Goal: Task Accomplishment & Management: Manage account settings

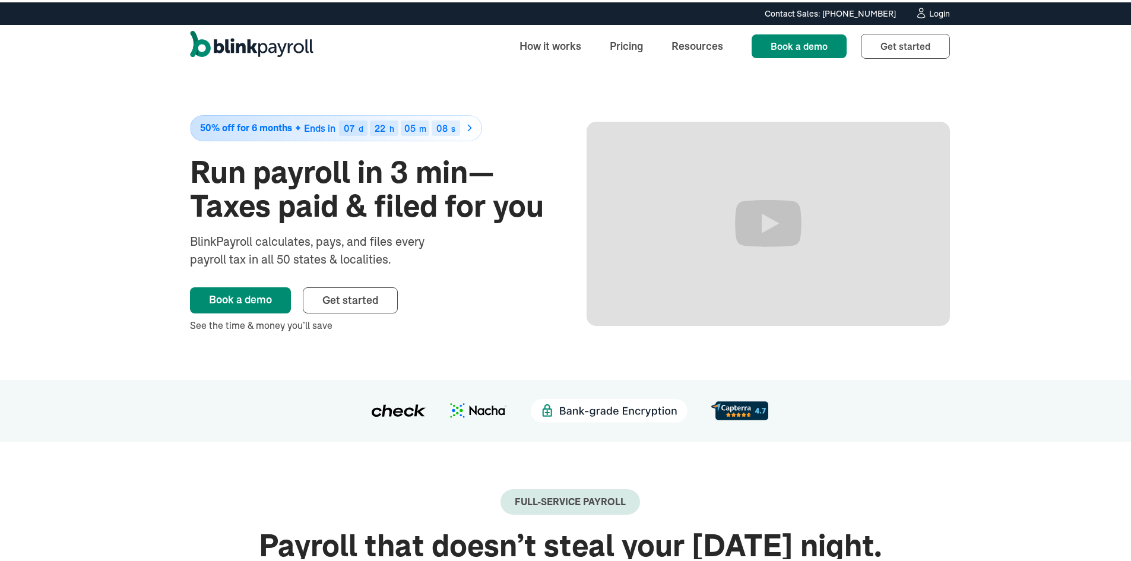
click at [929, 12] on div "Login" at bounding box center [939, 11] width 21 height 8
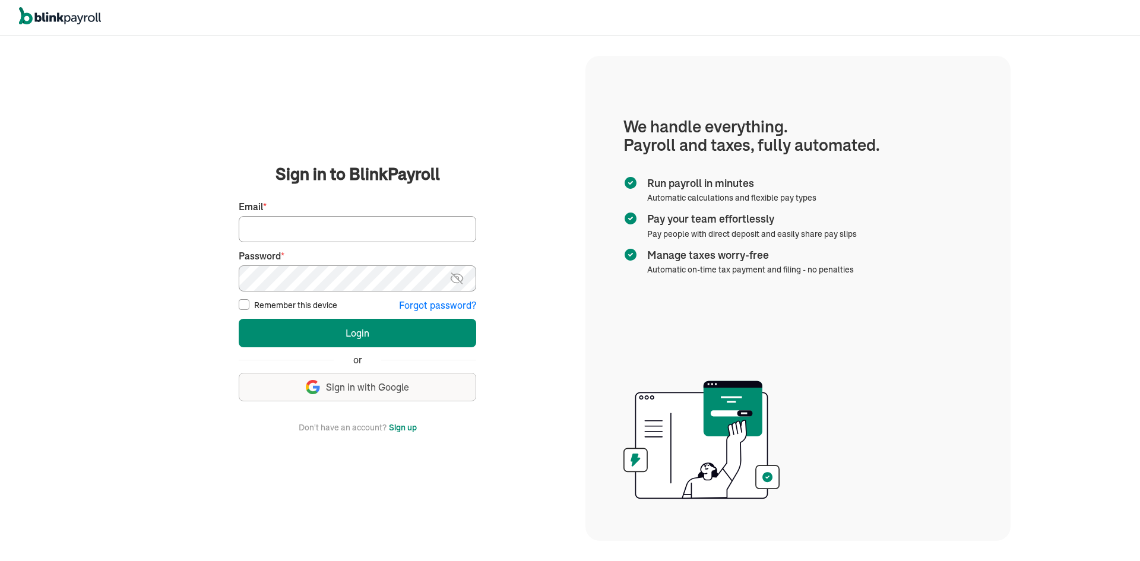
click at [392, 391] on span "Sign in with Google" at bounding box center [367, 388] width 83 height 14
click at [307, 230] on input "Email *" at bounding box center [358, 229] width 238 height 26
paste input "[PERSON_NAME][EMAIL_ADDRESS][DOMAIN_NAME]"
type input "[PERSON_NAME][EMAIL_ADDRESS][DOMAIN_NAME]"
click at [239, 319] on button "Login" at bounding box center [358, 333] width 238 height 29
